Goal: Information Seeking & Learning: Check status

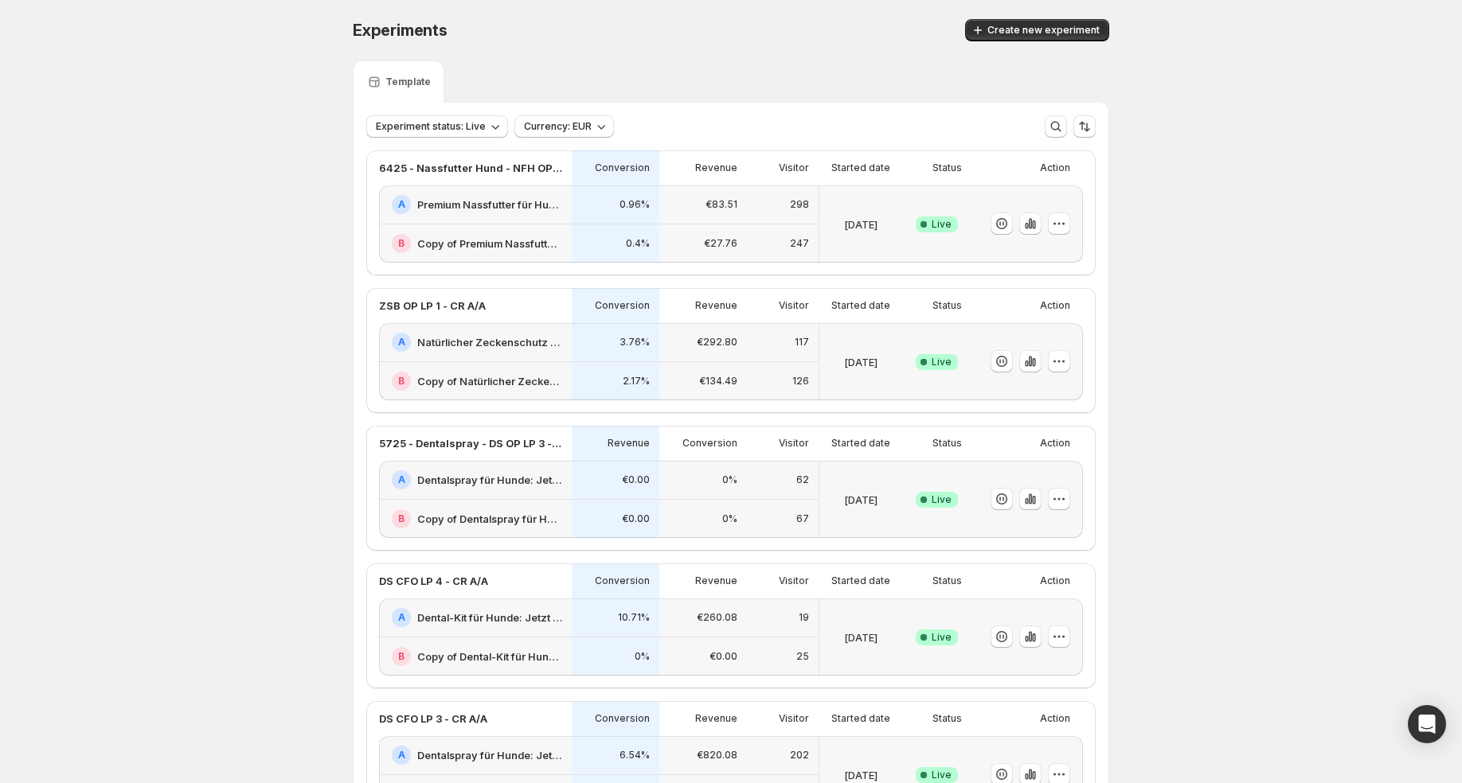
click at [623, 236] on div "0.4%" at bounding box center [615, 244] width 68 height 20
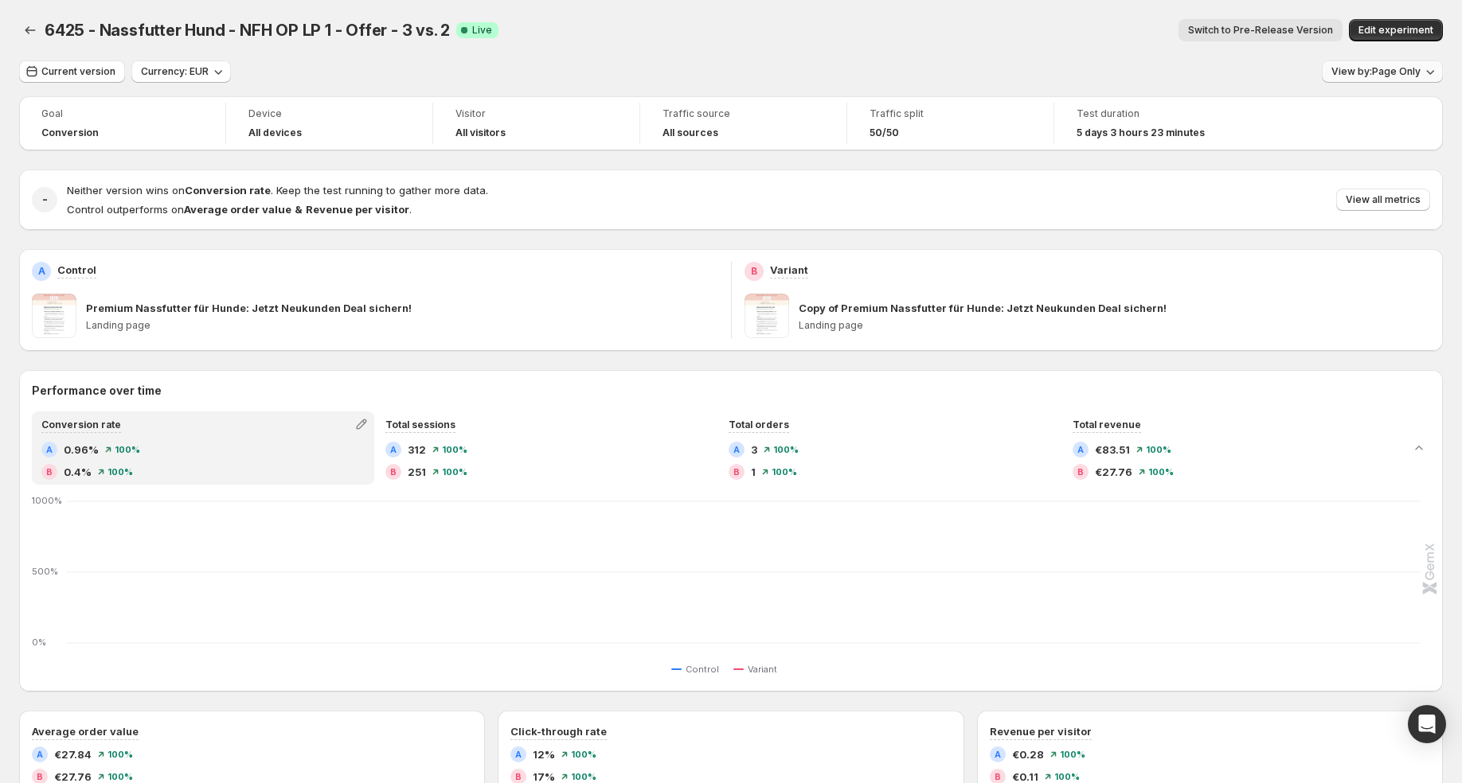
click at [1389, 78] on button "View by: Page Only" at bounding box center [1382, 72] width 121 height 22
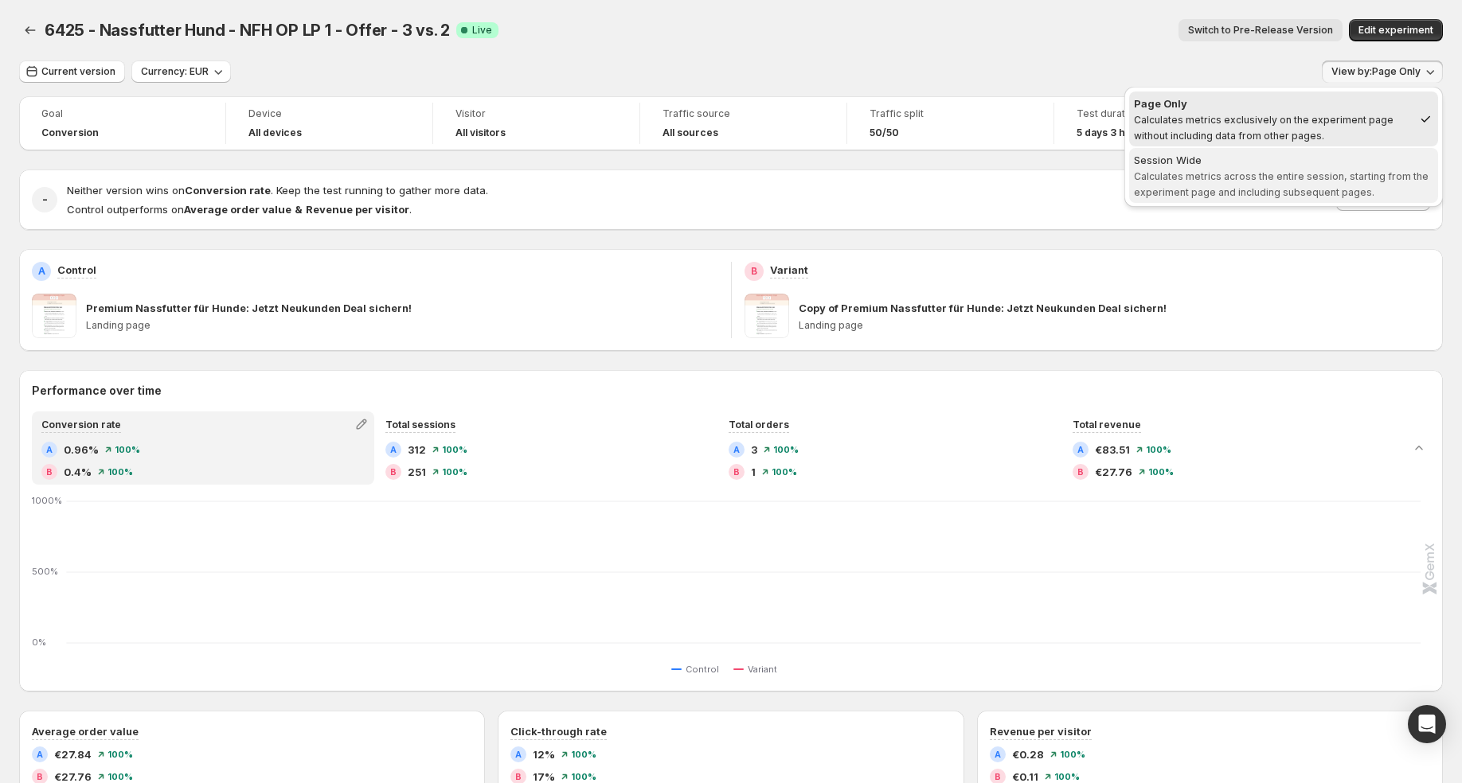
click at [1268, 178] on span "Calculates metrics across the entire session, starting from the experiment page…" at bounding box center [1281, 184] width 295 height 28
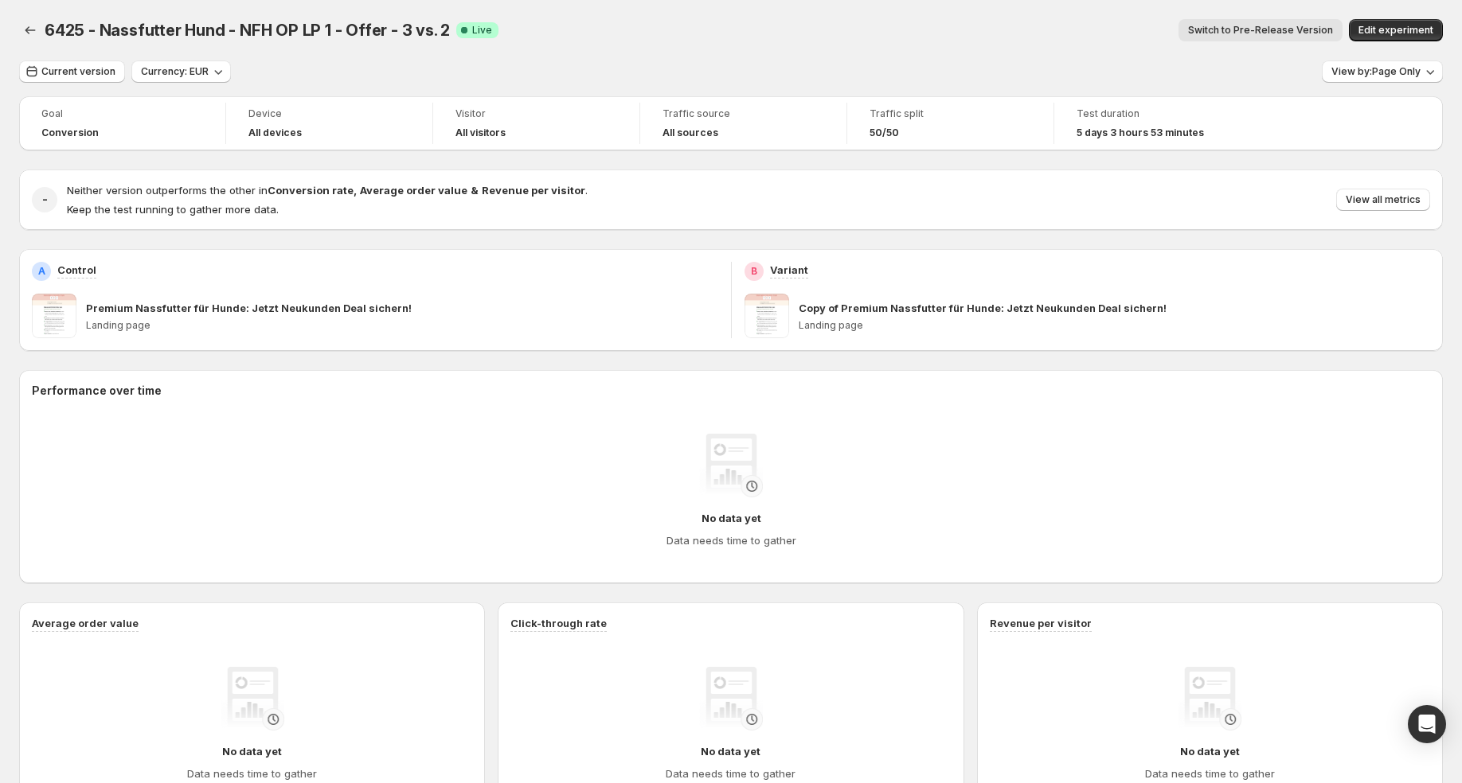
click at [1380, 83] on div "View by: Page Only" at bounding box center [1382, 72] width 121 height 23
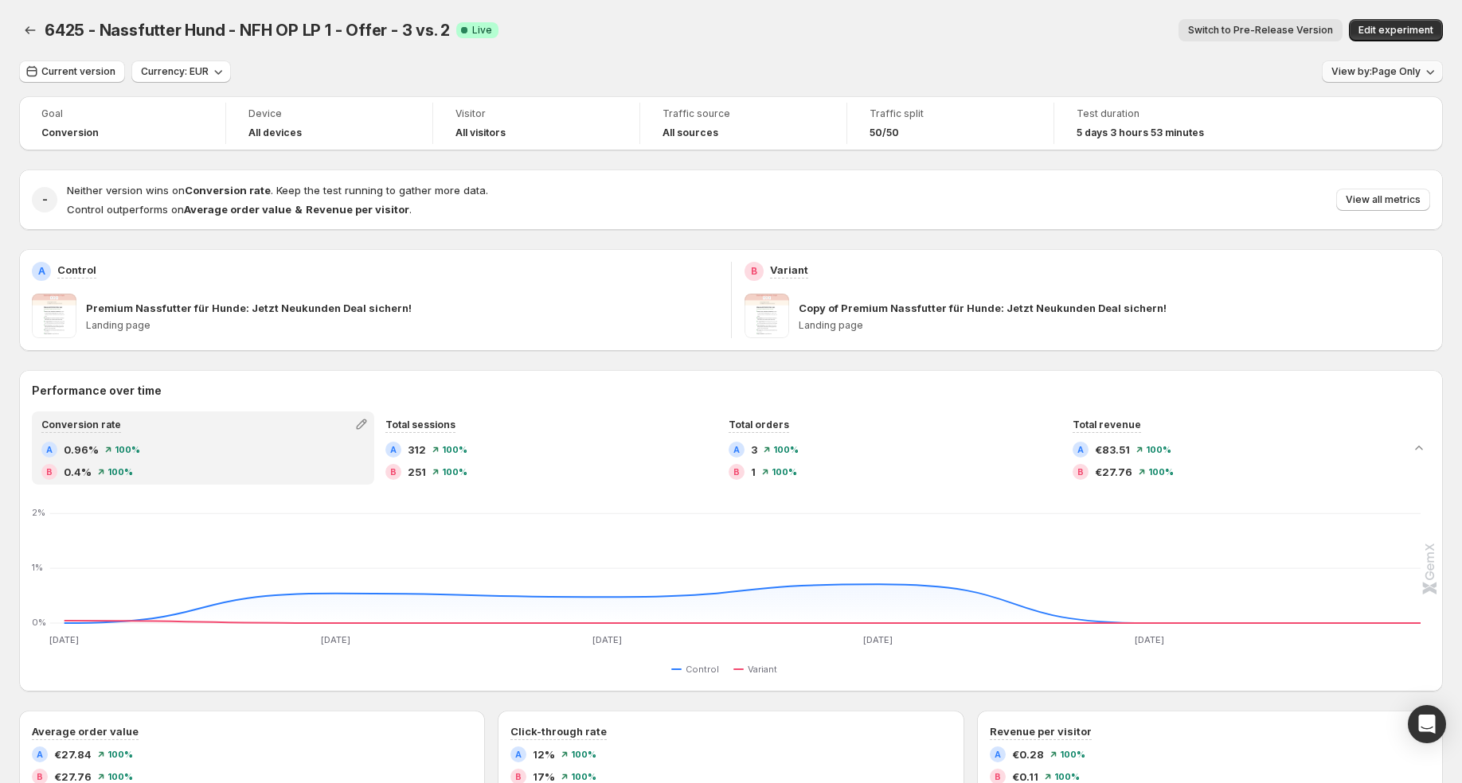
click at [1386, 77] on span "View by: Page Only" at bounding box center [1375, 71] width 89 height 13
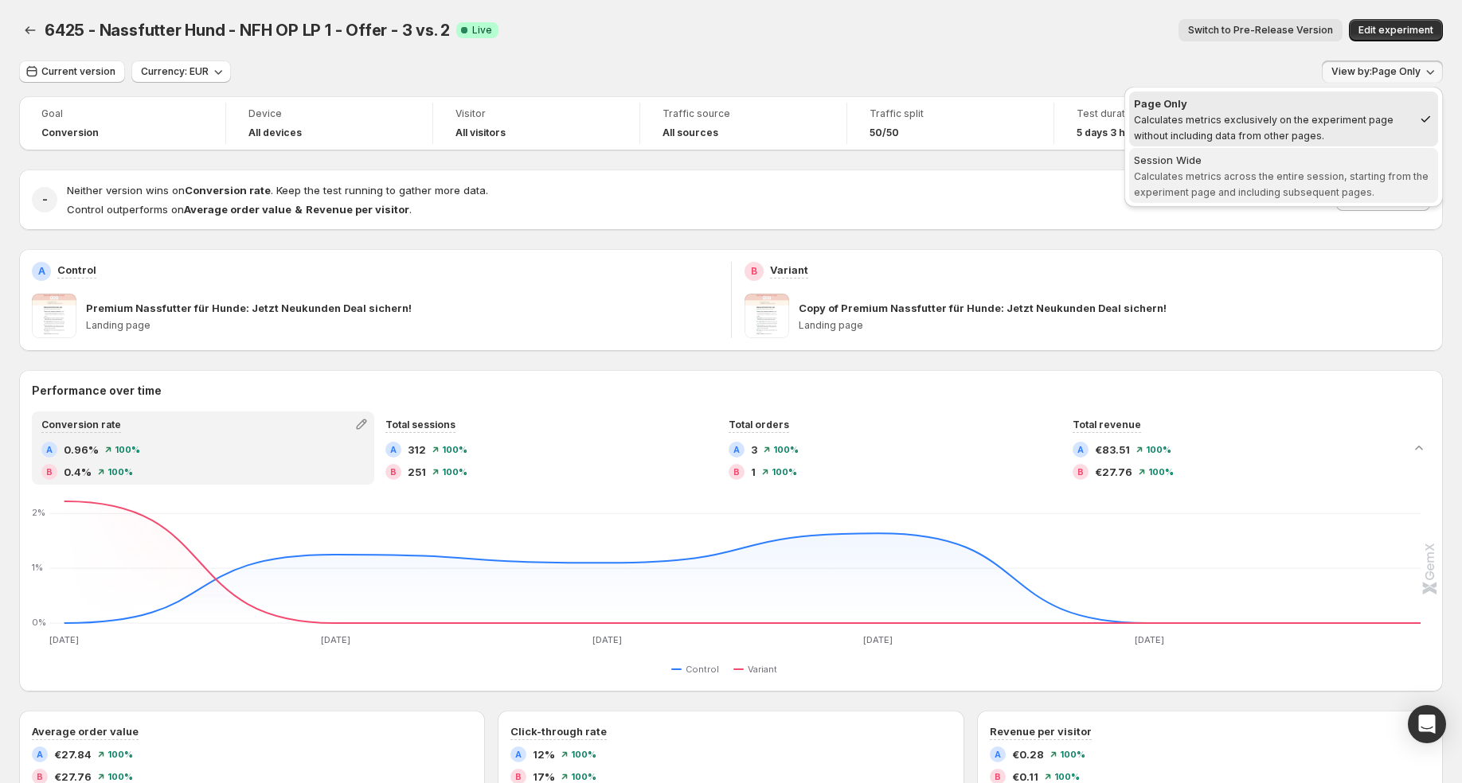
click at [1347, 188] on span "Calculates metrics across the entire session, starting from the experiment page…" at bounding box center [1281, 184] width 295 height 28
